Goal: Register for event/course

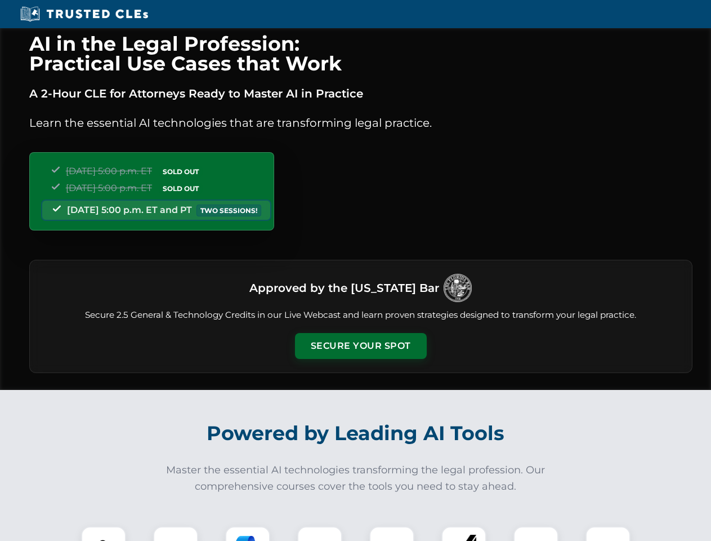
click at [361, 346] on button "Secure Your Spot" at bounding box center [361, 346] width 132 height 26
click at [104, 533] on img at bounding box center [103, 548] width 33 height 33
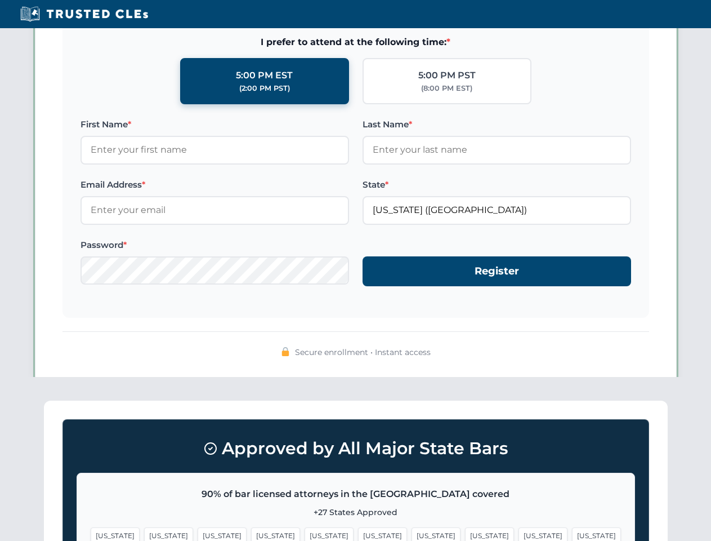
click at [412, 533] on span "[US_STATE]" at bounding box center [436, 535] width 49 height 16
click at [519, 533] on span "[US_STATE]" at bounding box center [543, 535] width 49 height 16
